Goal: Information Seeking & Learning: Find specific fact

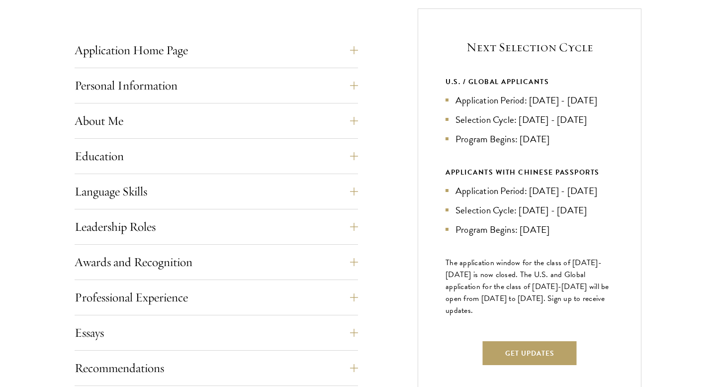
scroll to position [398, 0]
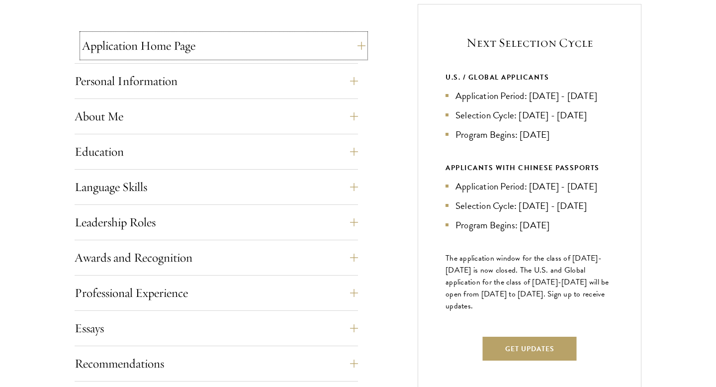
click at [291, 43] on button "Application Home Page" at bounding box center [223, 46] width 283 height 24
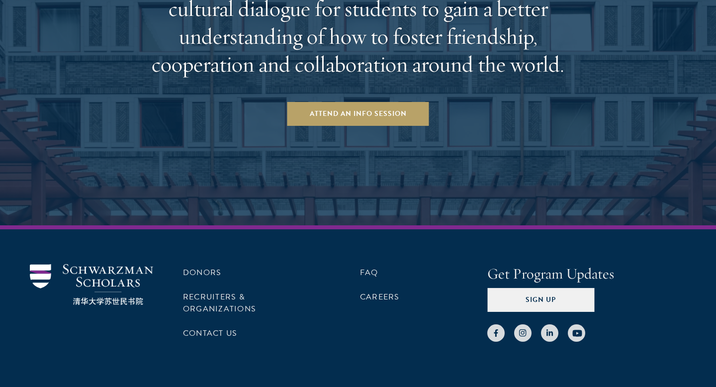
scroll to position [2078, 0]
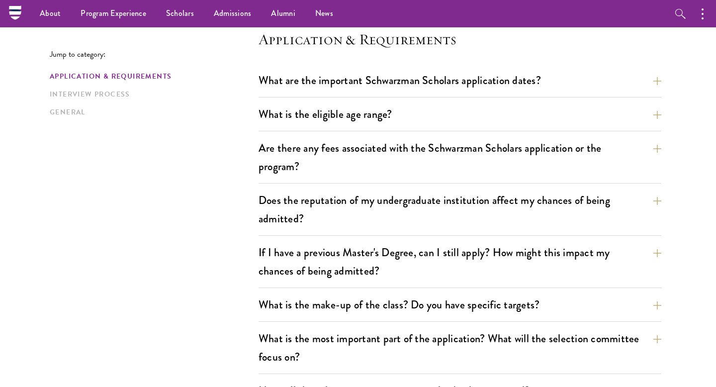
scroll to position [263, 0]
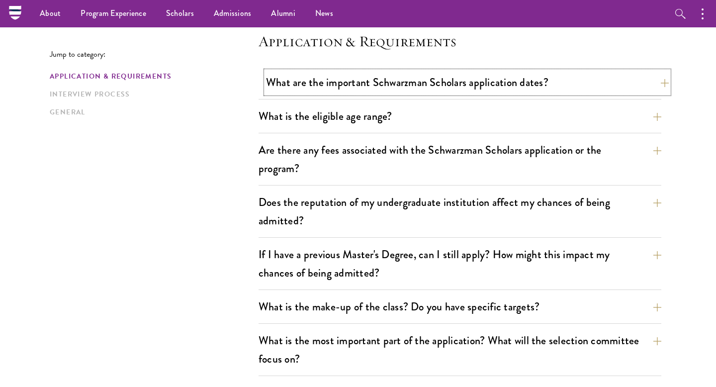
click at [648, 79] on button "What are the important Schwarzman Scholars application dates?" at bounding box center [467, 82] width 403 height 22
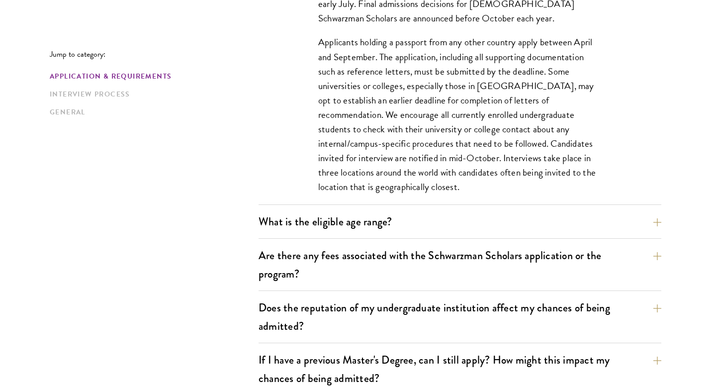
scroll to position [455, 0]
